Goal: Task Accomplishment & Management: Manage account settings

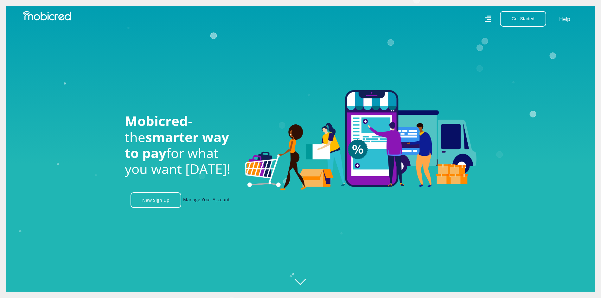
click at [206, 201] on link "Manage Your Account" at bounding box center [206, 200] width 47 height 16
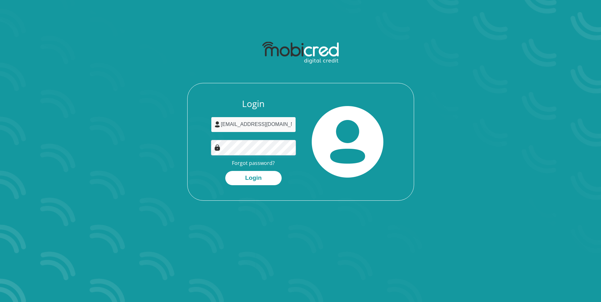
click at [211, 133] on div at bounding box center [211, 133] width 0 height 0
type input "[EMAIL_ADDRESS][DOMAIN_NAME]"
click at [256, 177] on button "Login" at bounding box center [253, 178] width 56 height 14
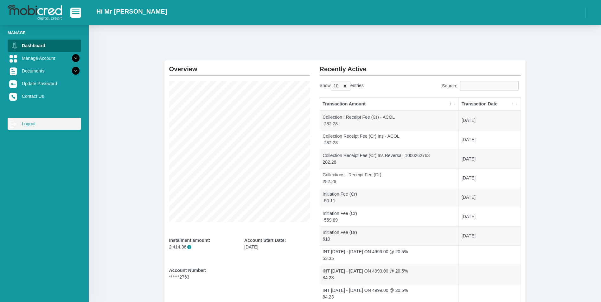
click at [27, 125] on link "log out Logout" at bounding box center [45, 124] width 74 height 12
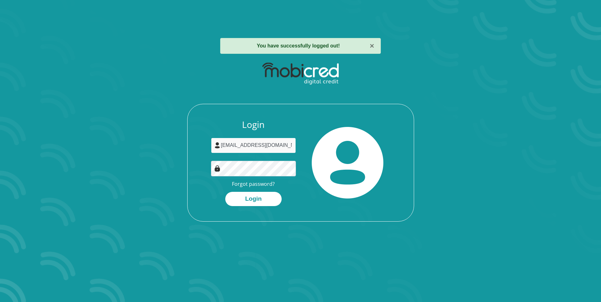
click at [211, 153] on div at bounding box center [211, 153] width 0 height 0
type input "[EMAIL_ADDRESS][DOMAIN_NAME]"
click at [252, 198] on button "Login" at bounding box center [253, 199] width 56 height 14
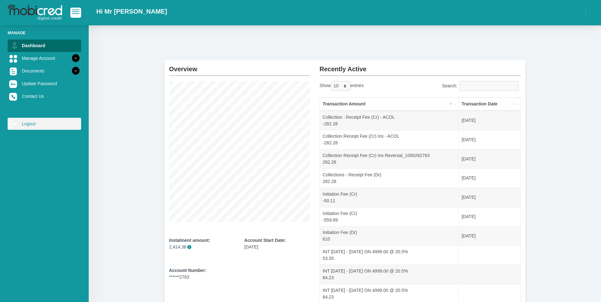
click at [21, 124] on link "log out Logout" at bounding box center [45, 124] width 74 height 12
